Goal: Information Seeking & Learning: Learn about a topic

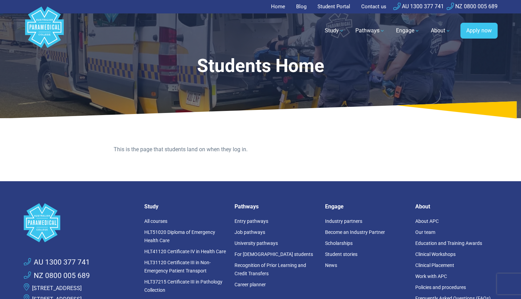
click at [47, 27] on polygon "Australian Paramedical College" at bounding box center [44, 27] width 39 height 41
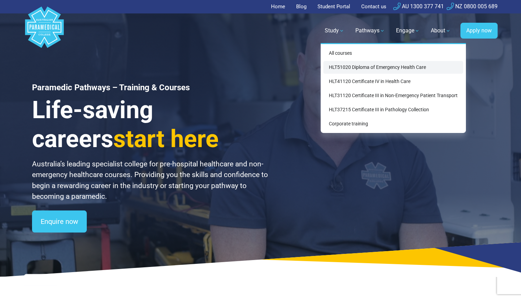
click at [343, 65] on link "HLT51020 Diploma of Emergency Health Care" at bounding box center [393, 67] width 140 height 13
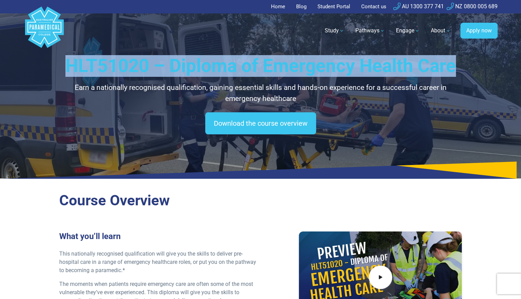
drag, startPoint x: 444, startPoint y: 65, endPoint x: 68, endPoint y: 65, distance: 375.7
click at [68, 65] on h1 "HLT51020 – Diploma of Emergency Health Care" at bounding box center [260, 66] width 403 height 22
copy h1 "HLT51020 – Diploma of Emergency Health Care"
